Goal: Task Accomplishment & Management: Use online tool/utility

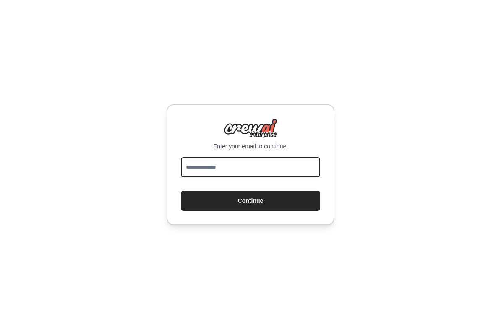
click at [273, 176] on input "email" at bounding box center [250, 167] width 139 height 20
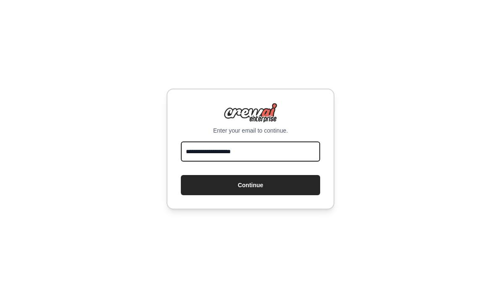
type input "**********"
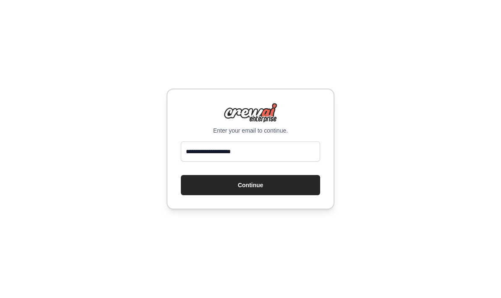
click at [288, 195] on button "Continue" at bounding box center [250, 185] width 139 height 20
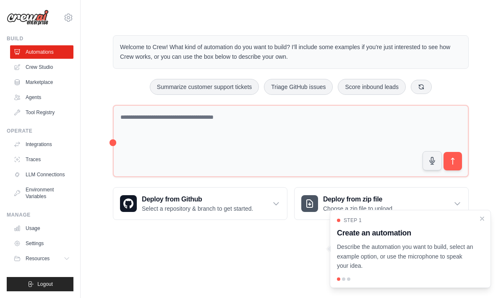
click at [438, 259] on p "Describe the automation you want to build, select an example option, or use the…" at bounding box center [405, 256] width 137 height 29
click at [442, 268] on p "Describe the automation you want to build, select an example option, or use the…" at bounding box center [405, 256] width 137 height 29
click at [451, 249] on p "Describe the automation you want to build, select an example option, or use the…" at bounding box center [405, 256] width 137 height 29
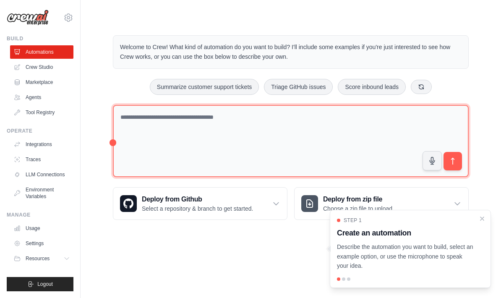
click at [366, 146] on textarea at bounding box center [291, 141] width 356 height 73
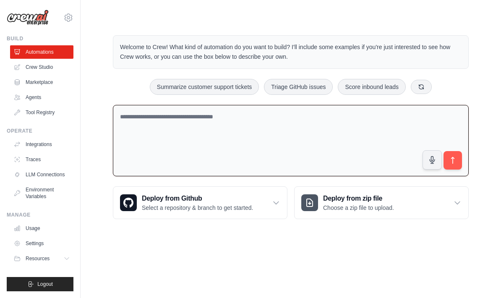
click at [431, 159] on icon "button" at bounding box center [431, 159] width 5 height 7
click at [455, 163] on icon "submit" at bounding box center [452, 160] width 8 height 8
click at [430, 159] on circle "button" at bounding box center [432, 159] width 7 height 7
type textarea "**********"
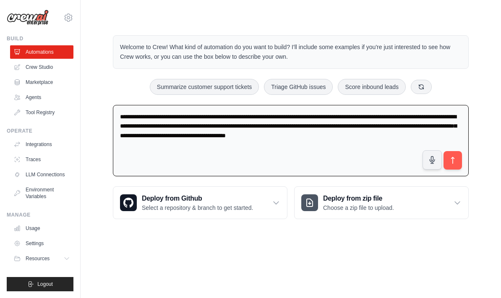
click at [454, 160] on icon "submit" at bounding box center [452, 160] width 8 height 8
click at [45, 68] on link "Crew Studio" at bounding box center [41, 66] width 63 height 13
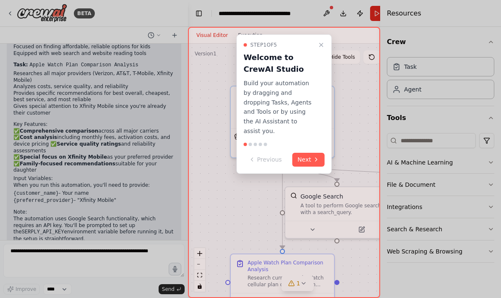
click at [313, 156] on icon at bounding box center [316, 159] width 7 height 7
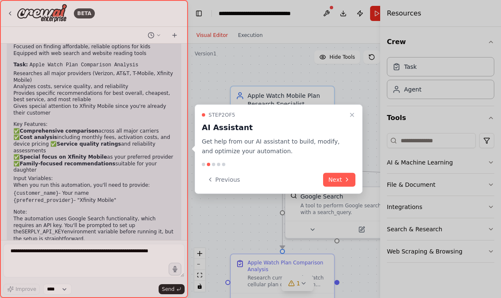
click at [339, 178] on button "Next" at bounding box center [339, 179] width 32 height 14
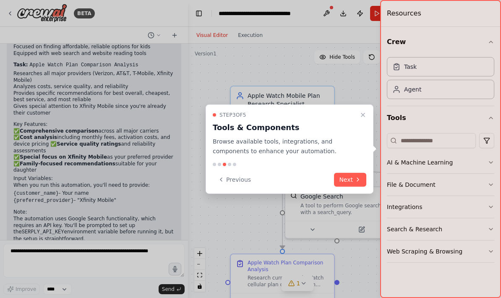
click at [351, 181] on button "Next" at bounding box center [350, 179] width 32 height 14
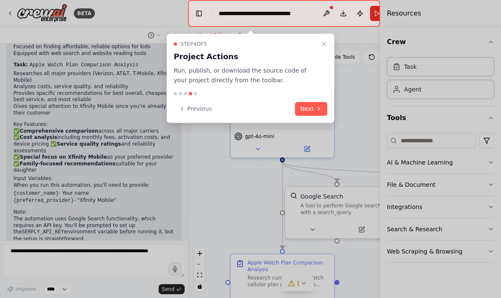
click at [309, 114] on button "Next" at bounding box center [311, 109] width 32 height 14
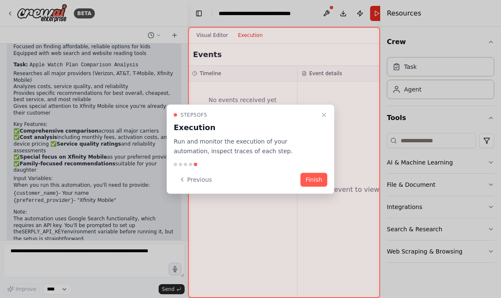
click at [315, 182] on button "Finish" at bounding box center [313, 179] width 27 height 14
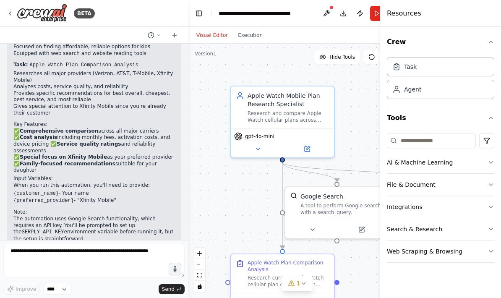
click at [499, 165] on div "Crew Task Agent Tools AI & Machine Learning File & Document Integrations Search…" at bounding box center [440, 162] width 121 height 271
click at [490, 162] on icon "button" at bounding box center [490, 162] width 3 height 2
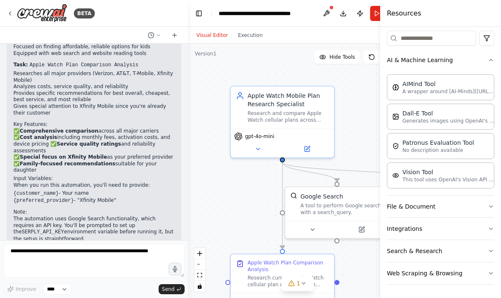
scroll to position [102, 0]
click at [490, 203] on button "File & Document" at bounding box center [440, 206] width 107 height 22
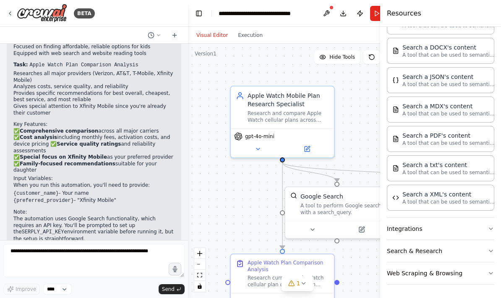
scroll to position [315, 0]
click at [488, 227] on icon "button" at bounding box center [490, 228] width 7 height 7
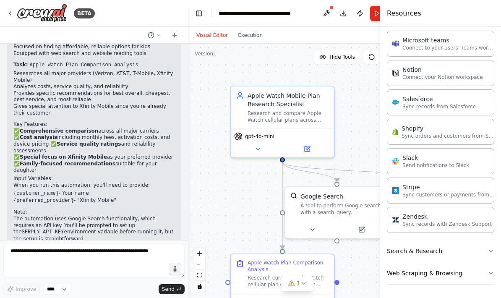
scroll to position [879, 0]
click at [492, 252] on icon "button" at bounding box center [490, 250] width 7 height 7
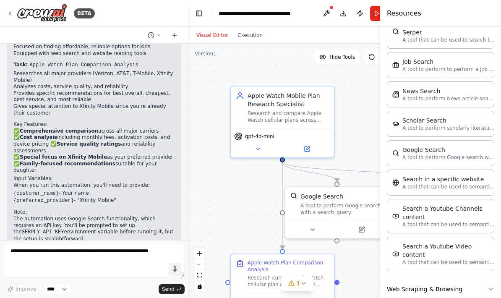
scroll to position [1305, 0]
click at [489, 279] on button "Web Scraping & Browsing" at bounding box center [440, 290] width 107 height 22
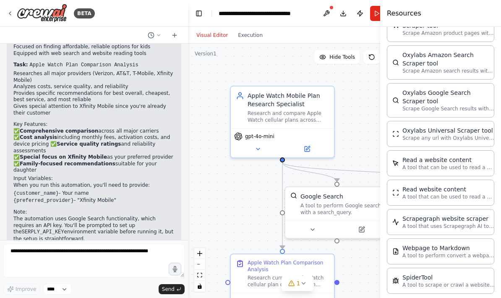
scroll to position [1748, 0]
click at [10, 17] on div "BETA" at bounding box center [51, 13] width 88 height 19
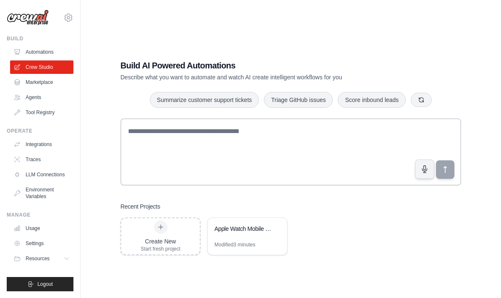
click at [424, 173] on icon "button" at bounding box center [424, 169] width 5 height 7
click at [423, 173] on circle "button" at bounding box center [424, 169] width 7 height 7
